Goal: Task Accomplishment & Management: Use online tool/utility

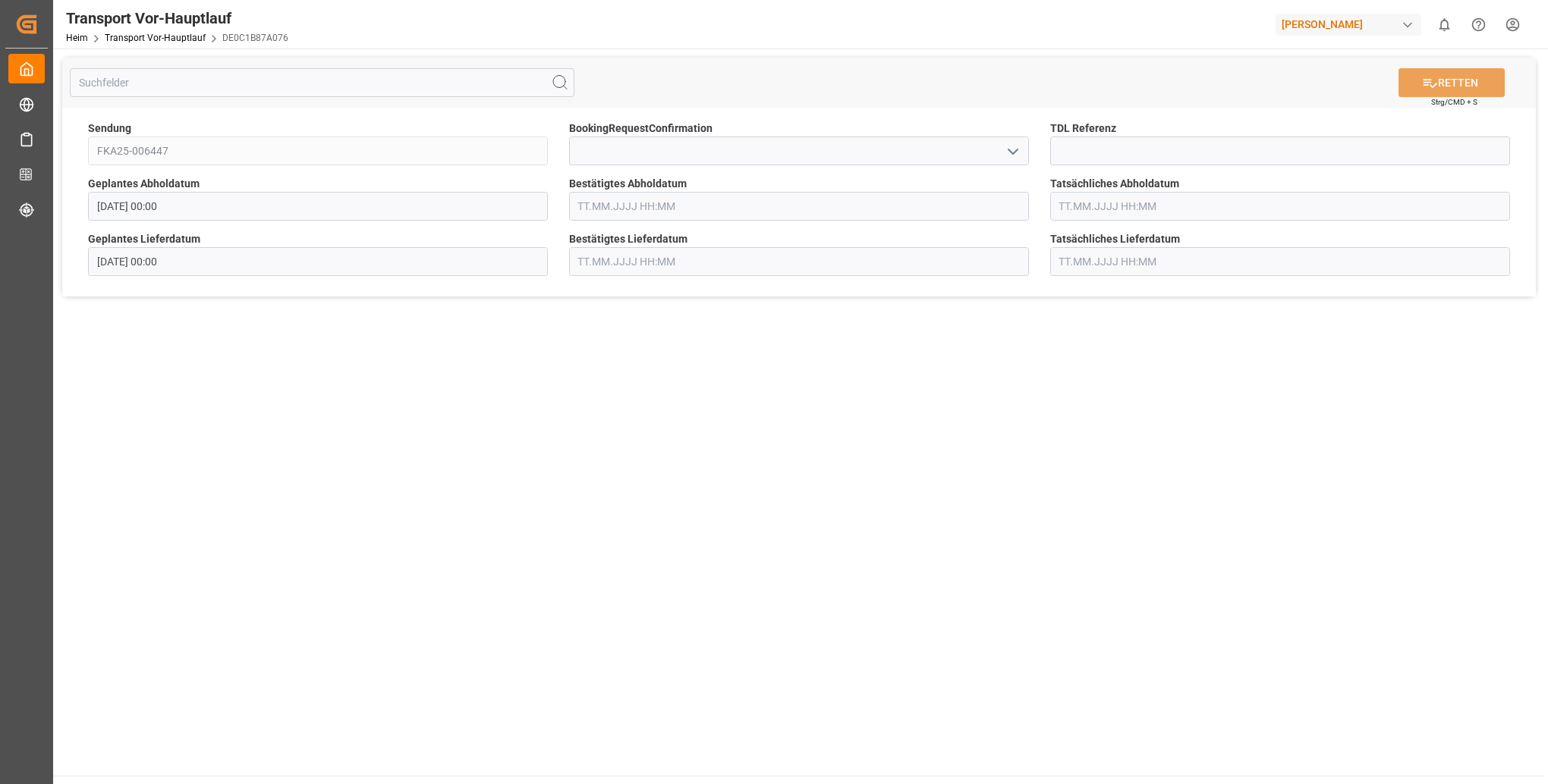
click at [1198, 270] on input "text" at bounding box center [1280, 261] width 460 height 28
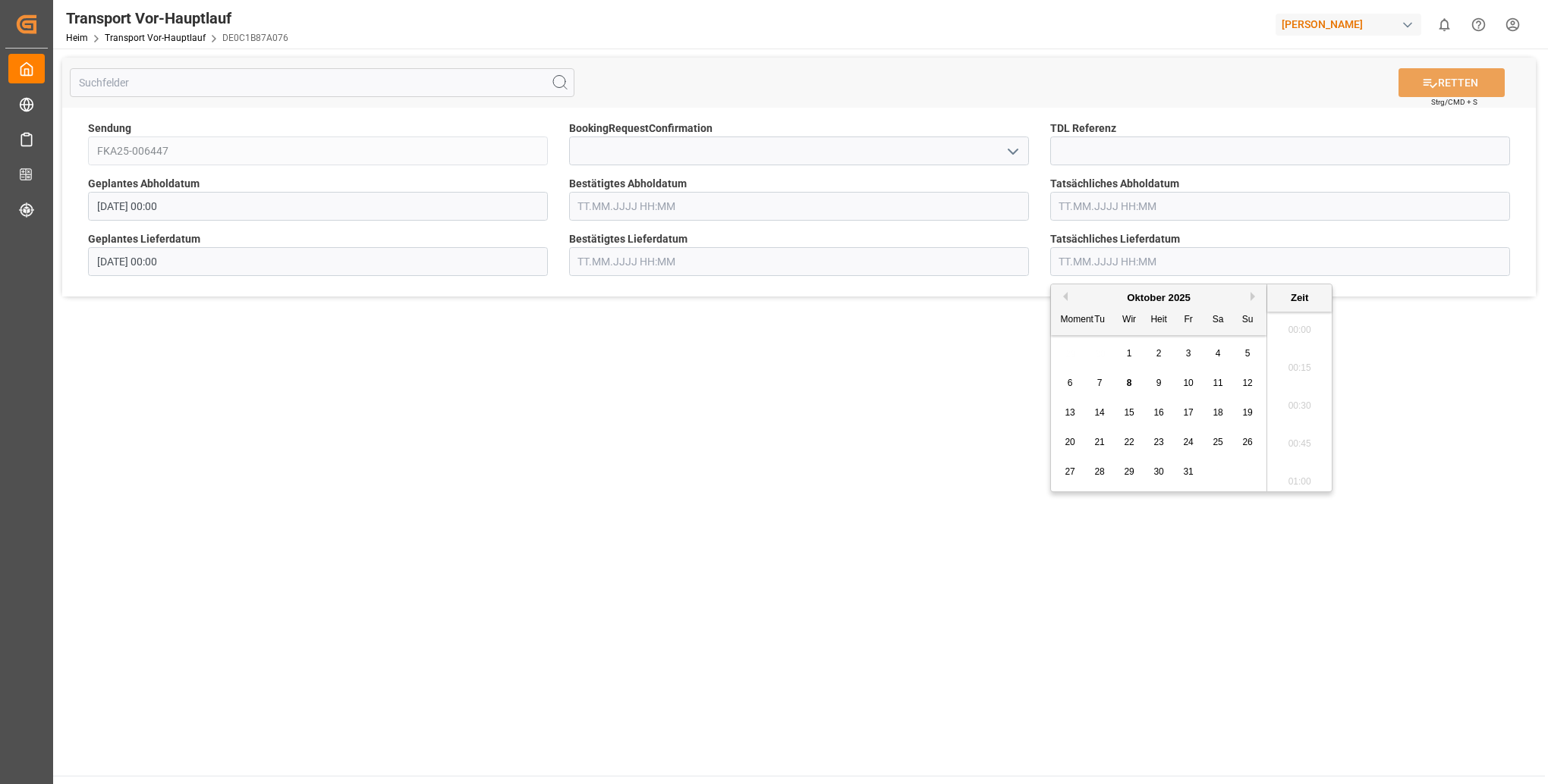
scroll to position [1977, 0]
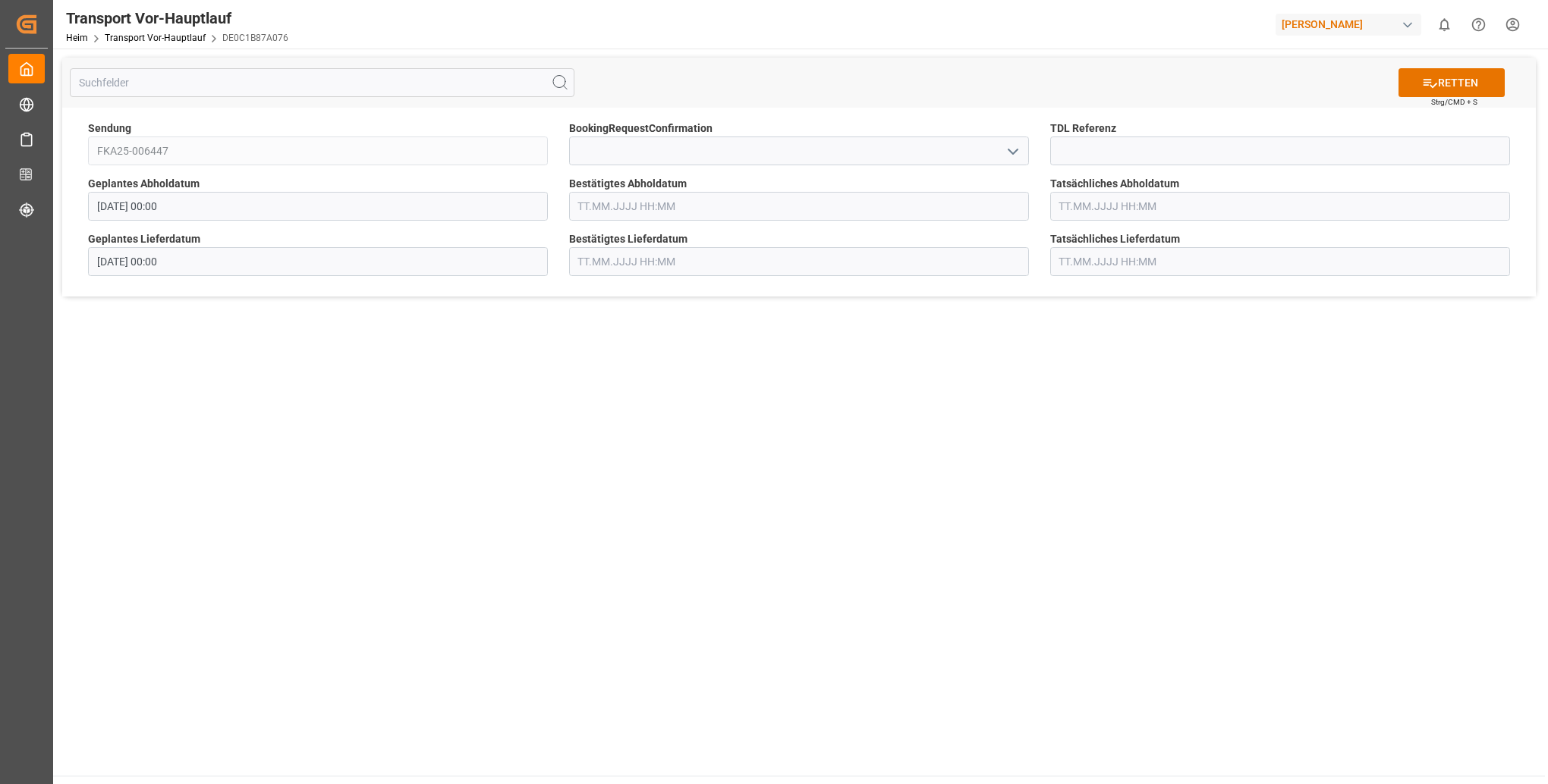
click at [1486, 410] on main "RETTEN Strg/CMD + S Sendung FKA25-006447 BookingRequestConfirmation TDL Referen…" at bounding box center [799, 412] width 1492 height 727
click at [1464, 79] on font "RETTEN" at bounding box center [1458, 82] width 40 height 16
click at [1286, 260] on input "text" at bounding box center [1280, 261] width 460 height 28
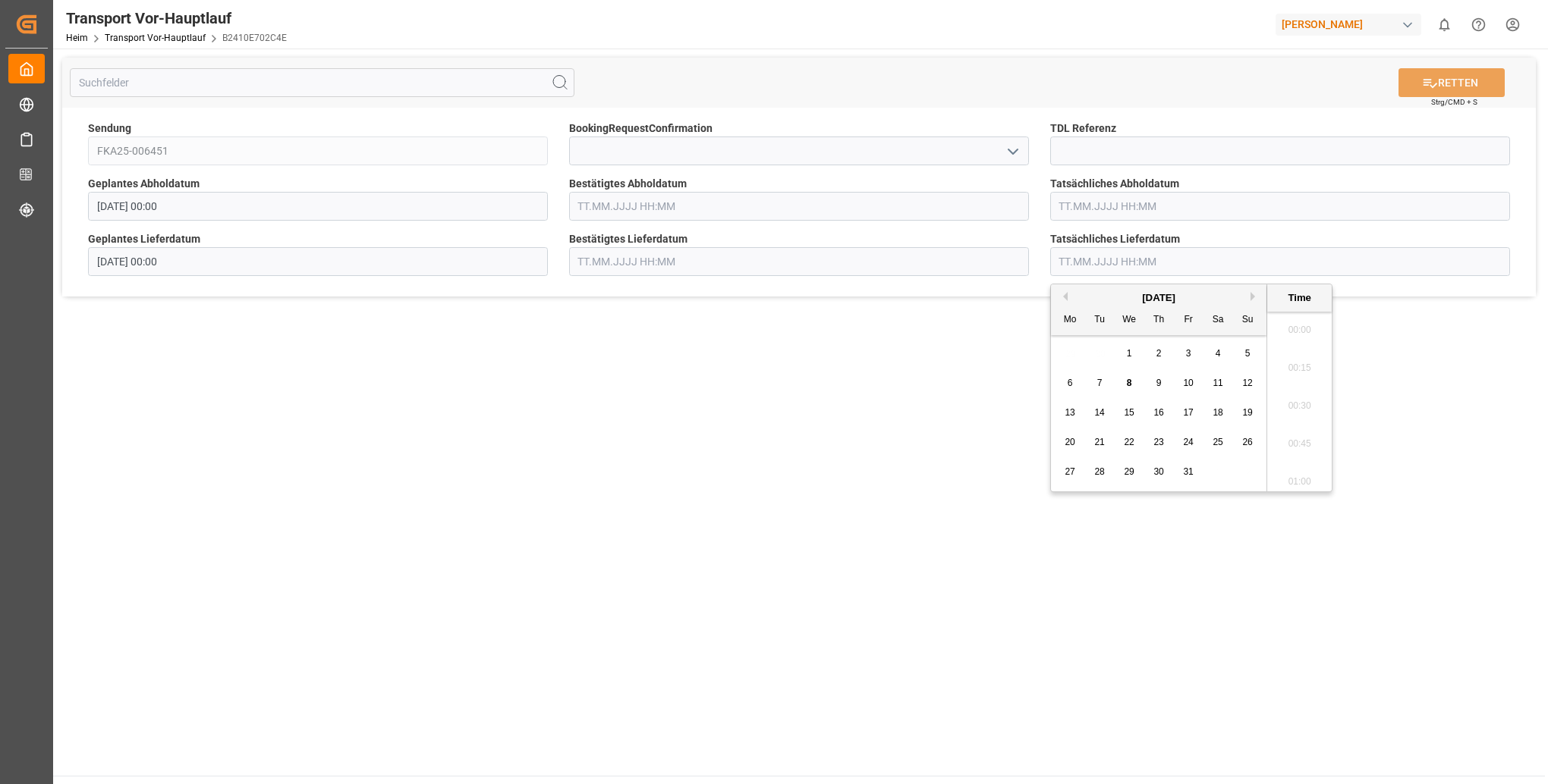
scroll to position [1977, 0]
click at [1422, 344] on main "RETTEN Strg/CMD + S Sendung FKA25-006451 BookingRequestConfirmation TDL Referen…" at bounding box center [799, 412] width 1492 height 727
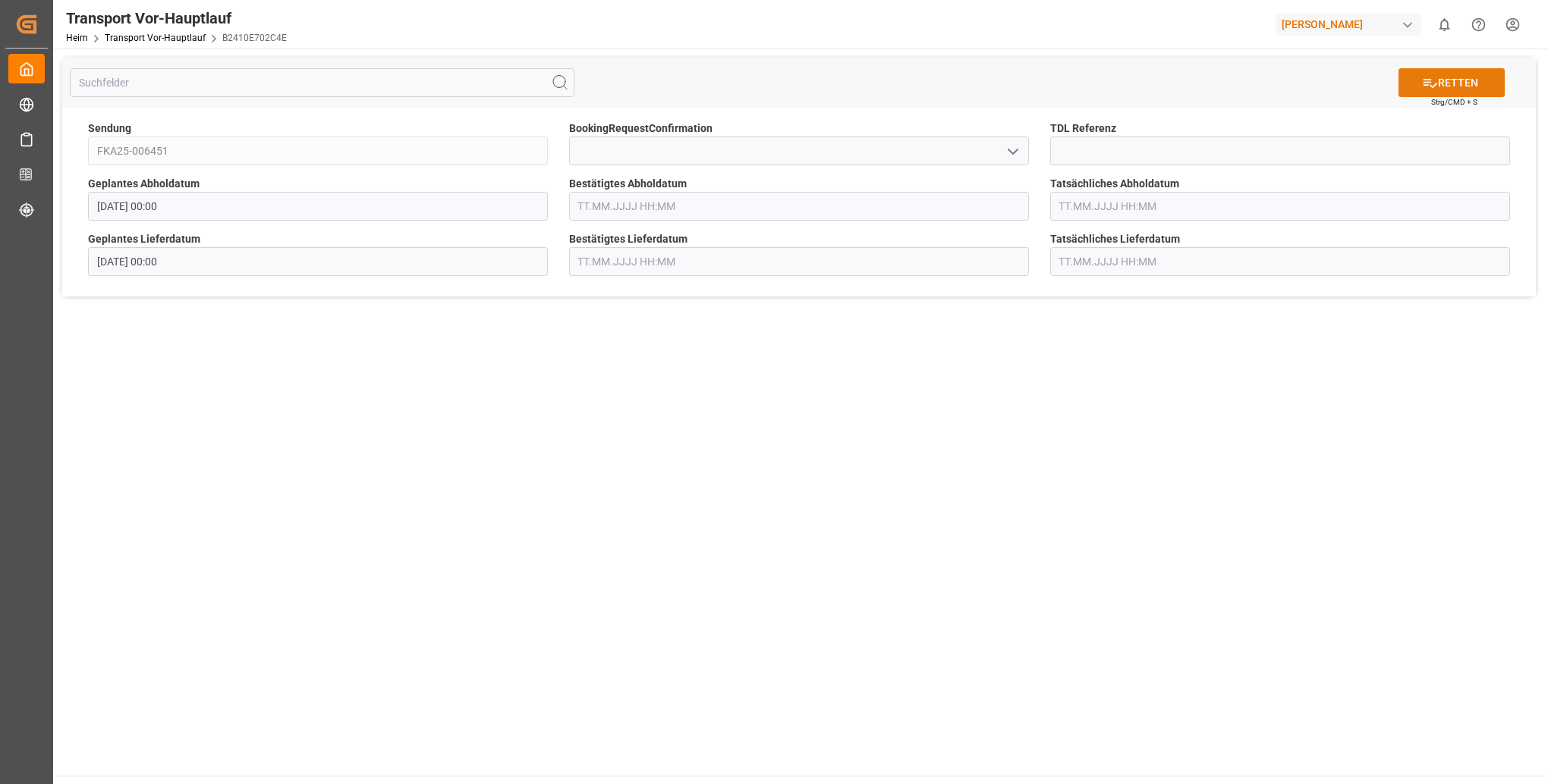
click at [1466, 75] on font "RETTEN" at bounding box center [1458, 82] width 40 height 16
click at [1237, 265] on input "text" at bounding box center [1280, 261] width 460 height 28
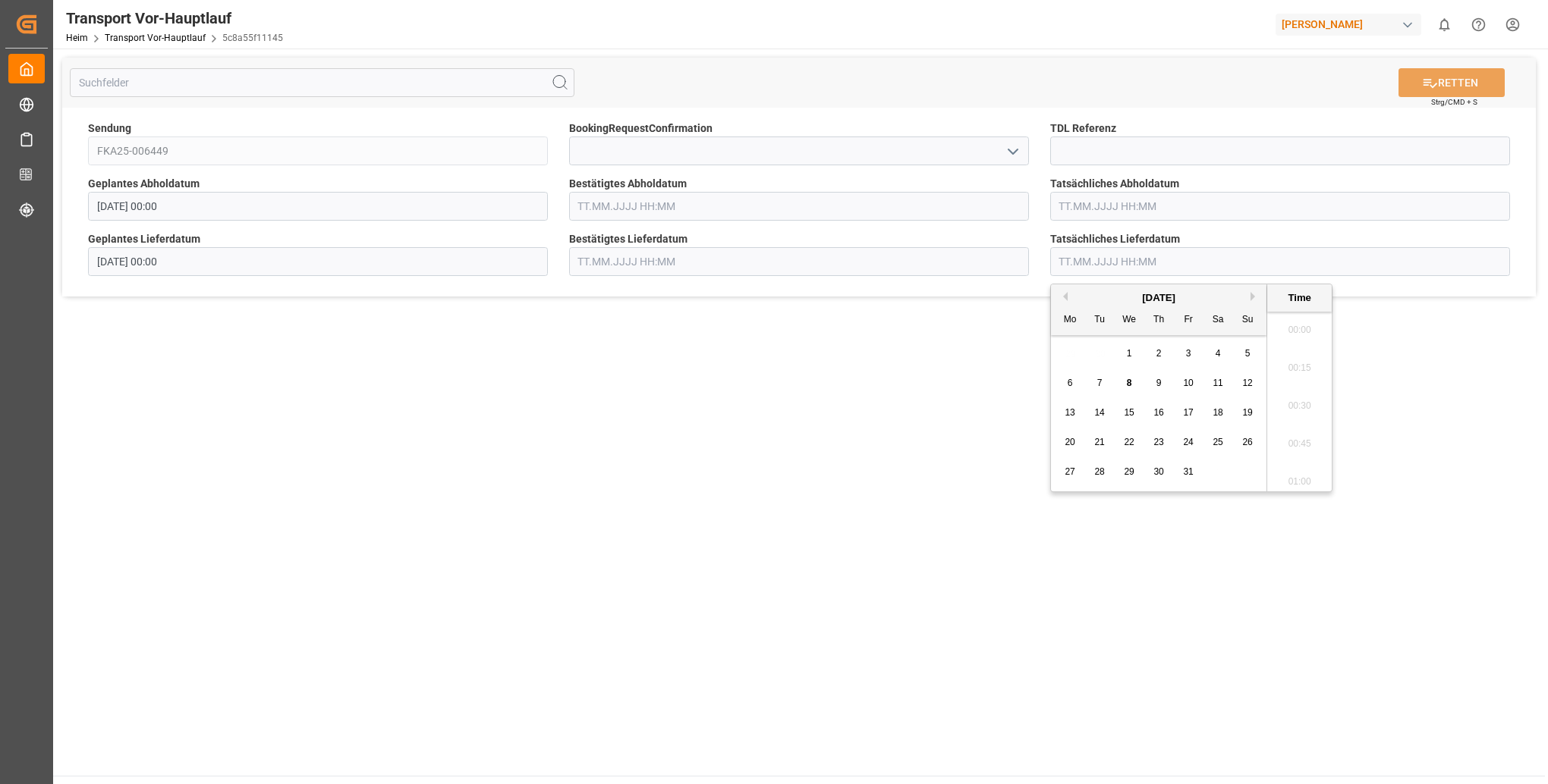
scroll to position [1977, 0]
click at [1315, 350] on ul "00:00 00:15 00:30 00:45 01:00 01:15 01:30 01:45 02:00 02:15 02:30 02:45 03:00 0…" at bounding box center [1299, 401] width 65 height 179
click at [1435, 427] on main "RETTEN Strg/CMD + S Sendung FKA25-006449 BookingRequestConfirmation TDL Referen…" at bounding box center [799, 412] width 1492 height 727
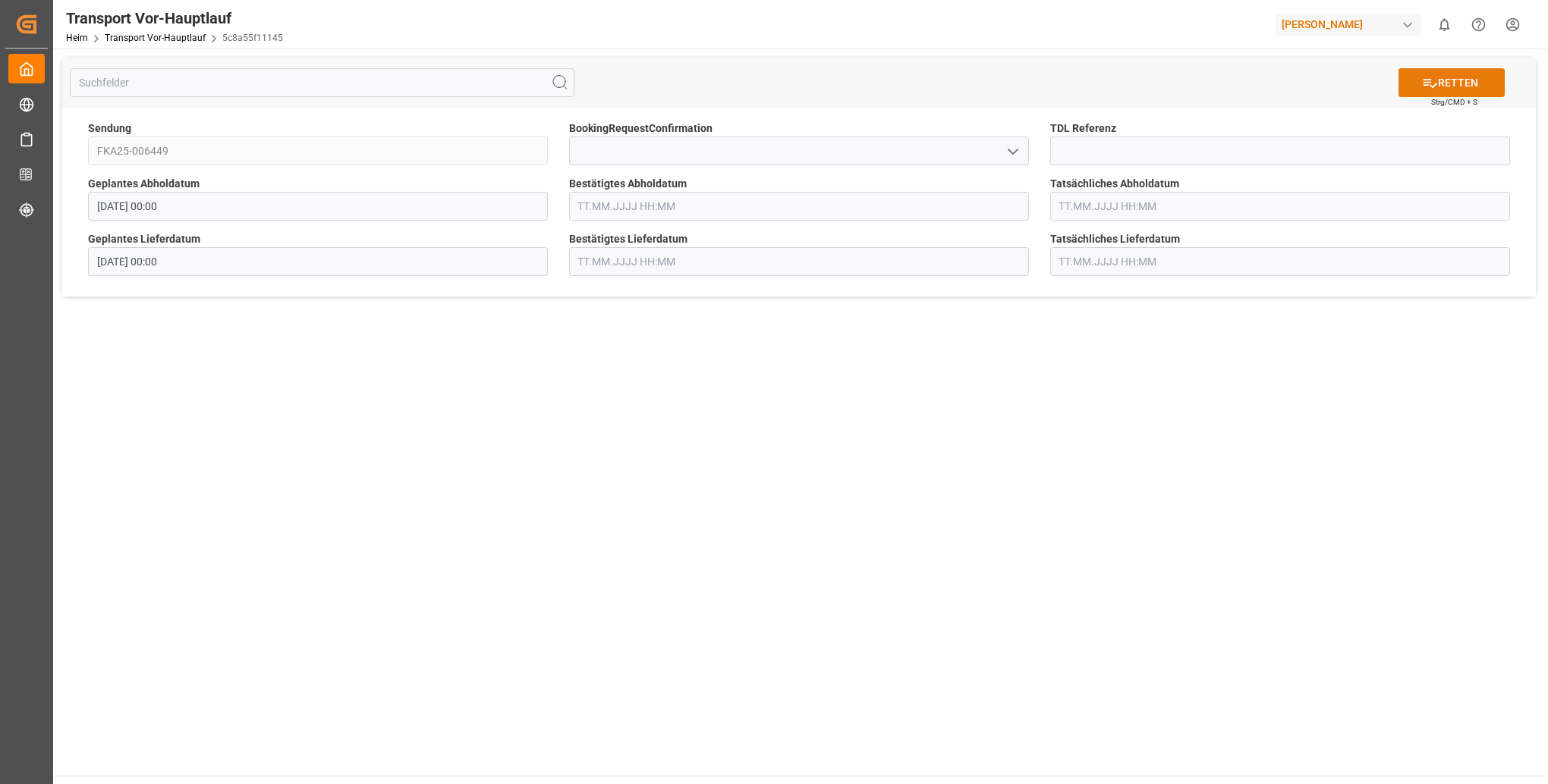
click at [1448, 80] on font "RETTEN" at bounding box center [1458, 82] width 40 height 16
